Goal: Task Accomplishment & Management: Use online tool/utility

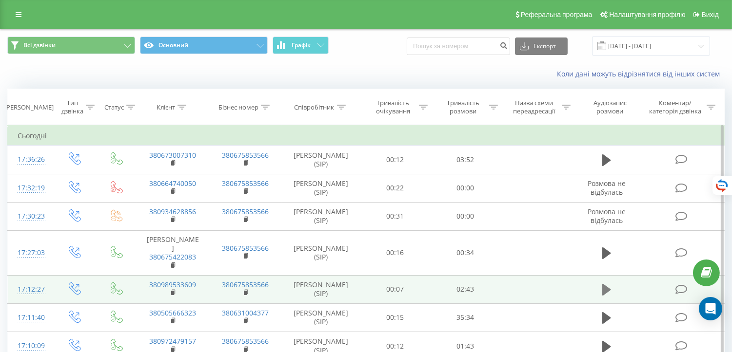
click at [606, 288] on icon at bounding box center [606, 290] width 9 height 12
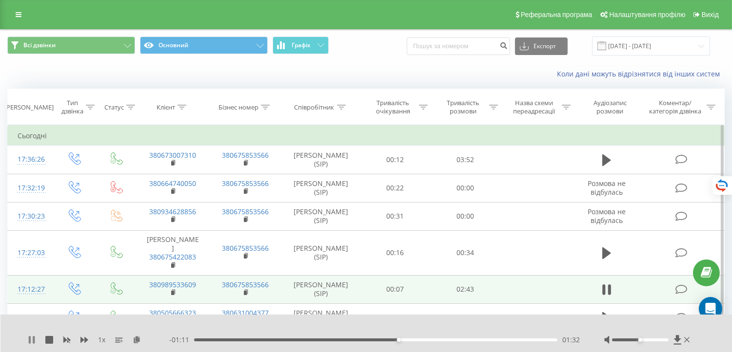
click at [29, 341] on icon at bounding box center [30, 340] width 2 height 8
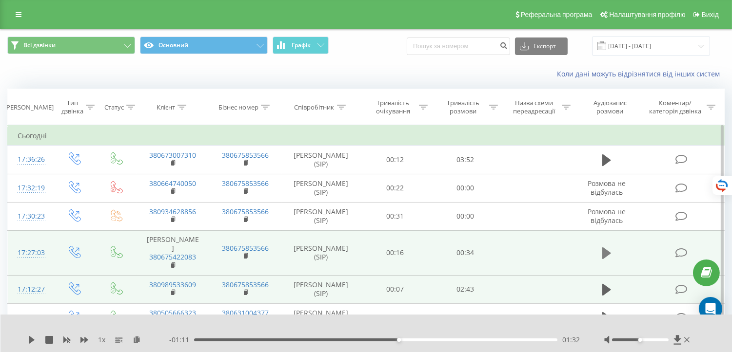
click at [609, 251] on icon at bounding box center [606, 254] width 9 height 14
click at [609, 247] on icon at bounding box center [606, 254] width 9 height 14
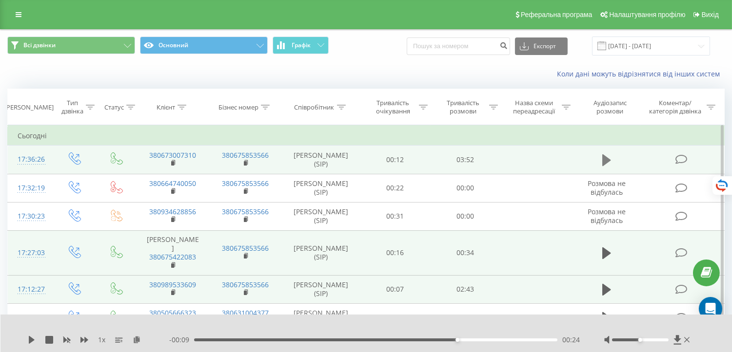
click at [606, 159] on icon at bounding box center [606, 161] width 9 height 12
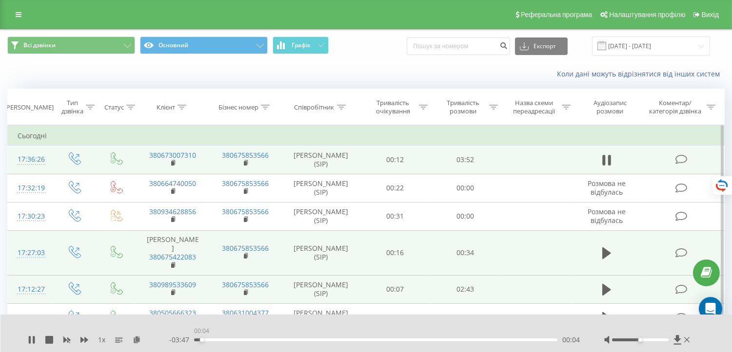
click at [201, 339] on div "00:04" at bounding box center [375, 340] width 363 height 3
click at [210, 340] on div "00:05" at bounding box center [375, 340] width 363 height 3
click at [229, 341] on div "00:22" at bounding box center [375, 340] width 363 height 3
click at [249, 338] on div "- 03:23 00:29 00:29" at bounding box center [374, 340] width 410 height 10
click at [252, 340] on div "00:37" at bounding box center [375, 340] width 363 height 3
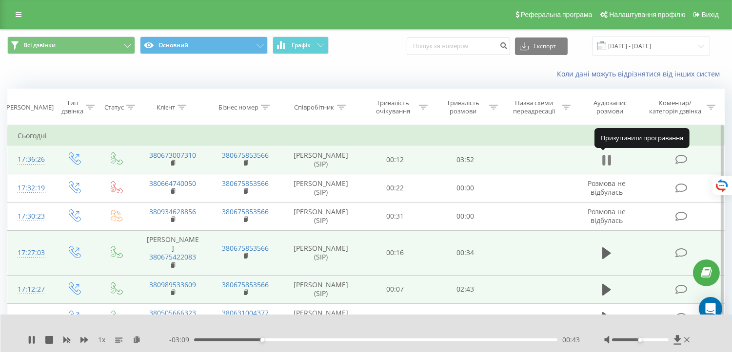
click at [611, 159] on button at bounding box center [606, 160] width 15 height 15
